Goal: Transaction & Acquisition: Purchase product/service

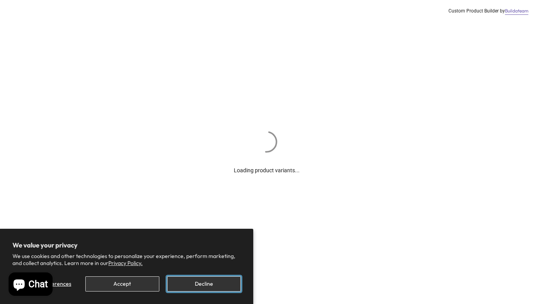
click at [209, 289] on button "Decline" at bounding box center [204, 283] width 74 height 15
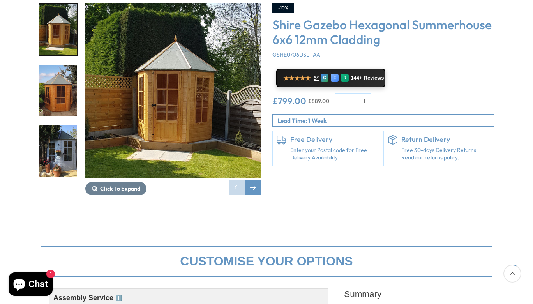
scroll to position [153, 0]
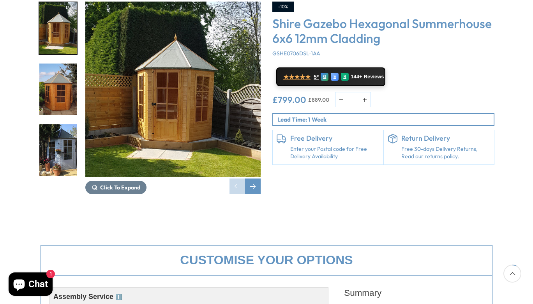
click at [329, 145] on link "Enter your Postal code for Free Delivery Availability" at bounding box center [334, 152] width 89 height 15
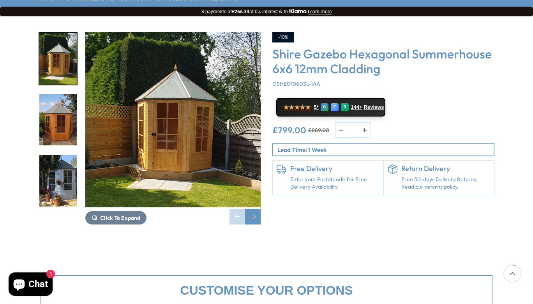
scroll to position [140, 0]
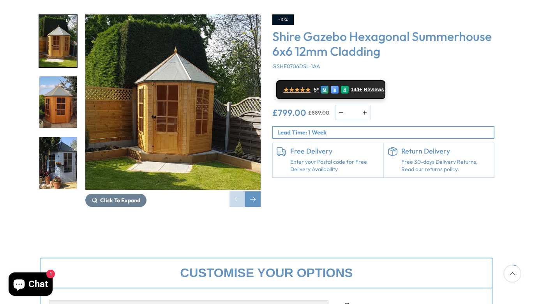
click at [320, 158] on link "Enter your Postal code for Free Delivery Availability" at bounding box center [334, 165] width 89 height 15
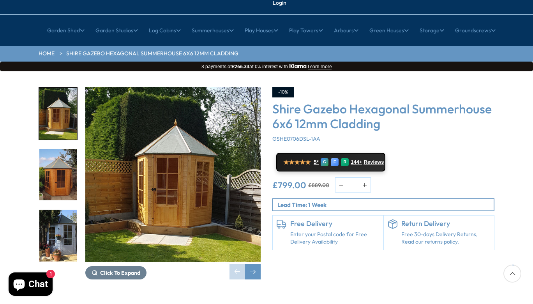
scroll to position [68, 0]
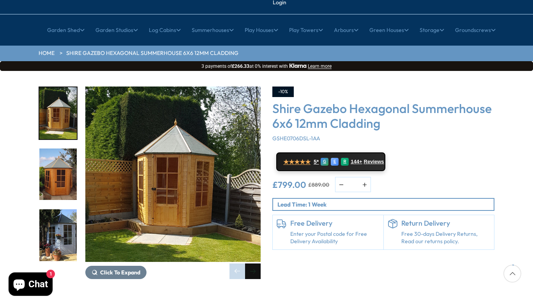
click at [255, 264] on div "Next slide" at bounding box center [253, 272] width 16 height 16
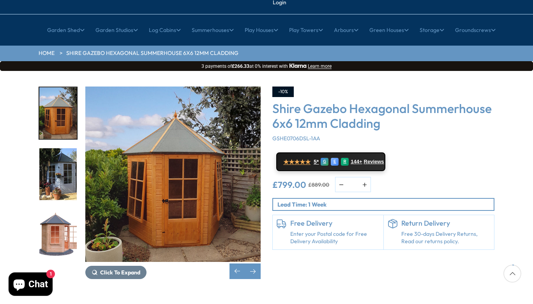
click at [236, 257] on div "Click To Expand Click To Expand Click To Expand Click To Expand Click To Expand…" at bounding box center [266, 188] width 533 height 235
click at [241, 256] on div "Click To Expand Click To Expand Click To Expand Click To Expand Click To Expand…" at bounding box center [266, 188] width 533 height 235
click at [241, 264] on div "Previous slide" at bounding box center [238, 272] width 16 height 16
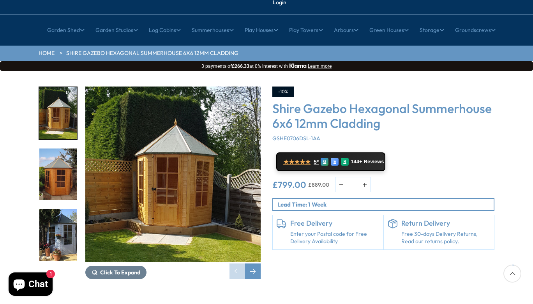
click at [243, 257] on div "Click To Expand Click To Expand Click To Expand Click To Expand Click To Expand…" at bounding box center [266, 188] width 533 height 235
click at [239, 264] on div "Previous slide" at bounding box center [238, 272] width 16 height 16
click at [263, 254] on div "Click To Expand Click To Expand Click To Expand Click To Expand Click To Expand…" at bounding box center [150, 183] width 234 height 193
click at [256, 264] on div "Next slide" at bounding box center [253, 272] width 16 height 16
